Goal: Transaction & Acquisition: Purchase product/service

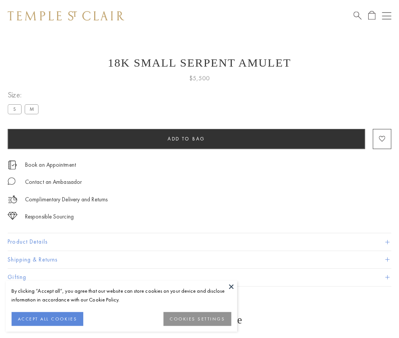
scroll to position [0, 0]
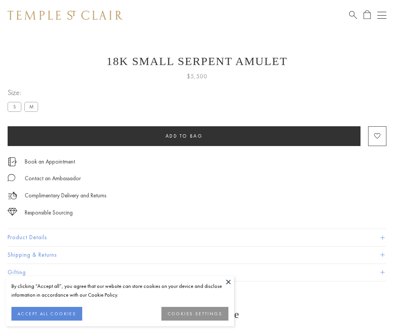
click at [184, 136] on span "Add to bag" at bounding box center [184, 136] width 37 height 6
